Goal: Transaction & Acquisition: Download file/media

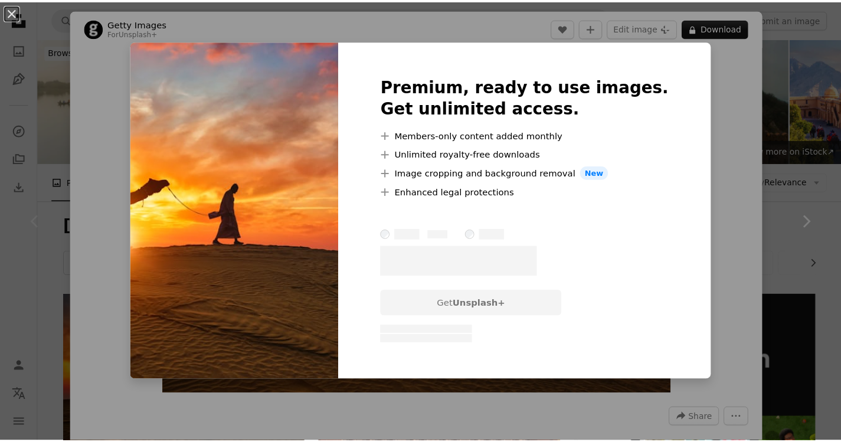
scroll to position [118, 0]
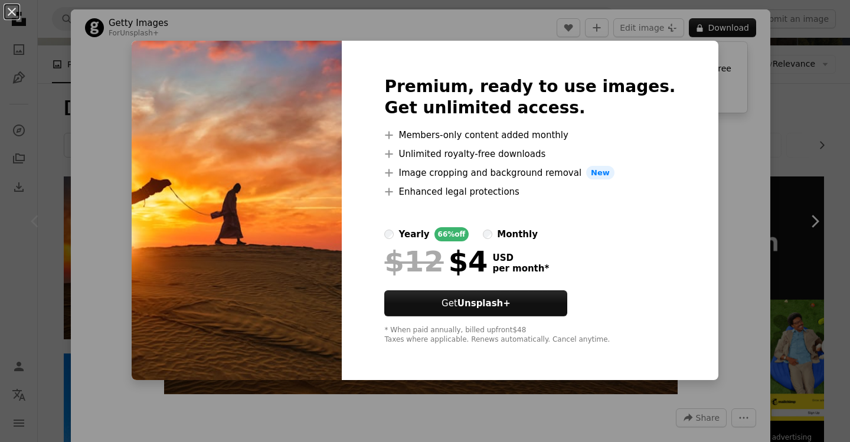
click at [700, 109] on div "An X shape Premium, ready to use images. Get unlimited access. A plus sign Memb…" at bounding box center [425, 221] width 850 height 442
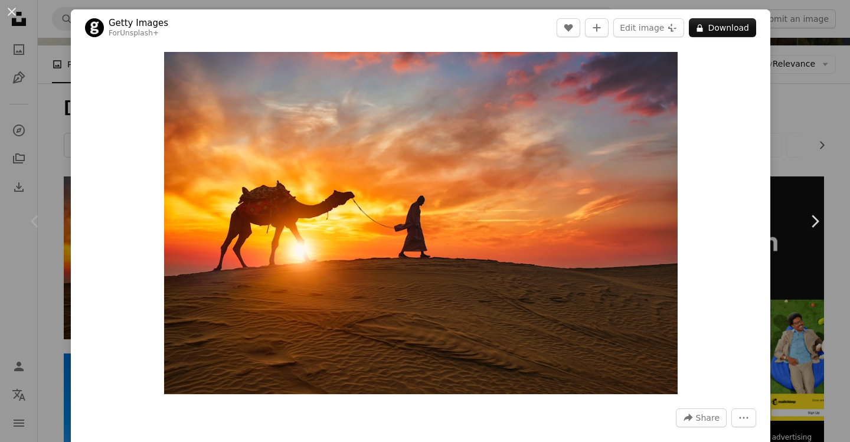
click at [787, 90] on div "An X shape Chevron left Chevron right Getty Images For Unsplash+ A heart A plus…" at bounding box center [425, 221] width 850 height 442
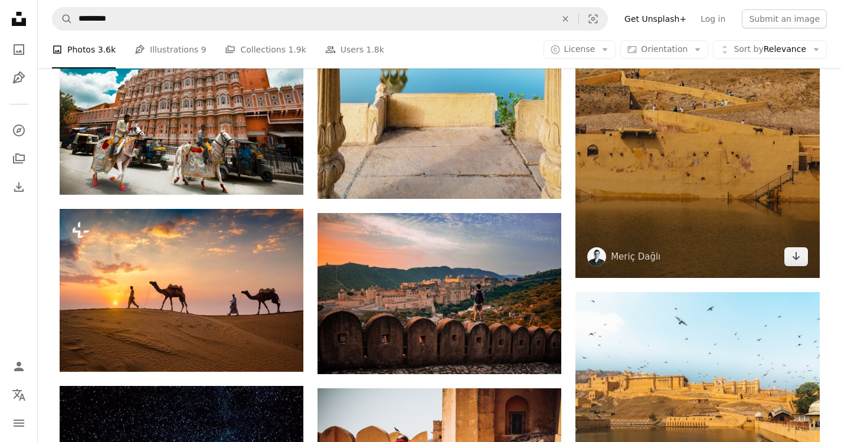
scroll to position [767, 0]
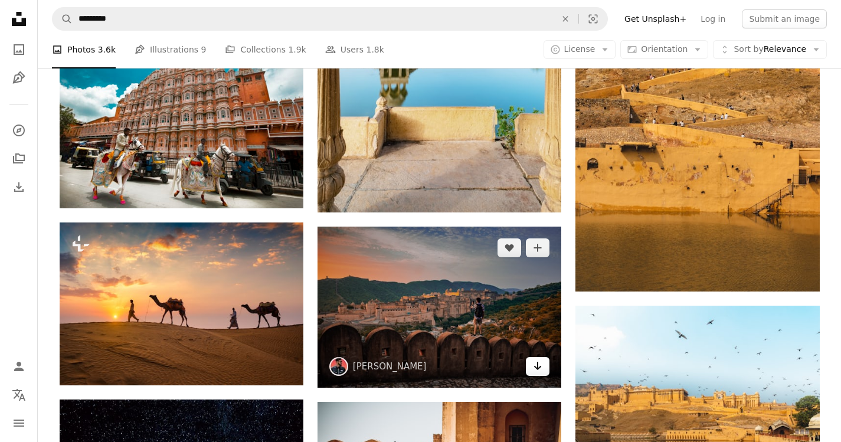
click at [539, 369] on icon "Arrow pointing down" at bounding box center [537, 366] width 9 height 14
